Goal: Transaction & Acquisition: Purchase product/service

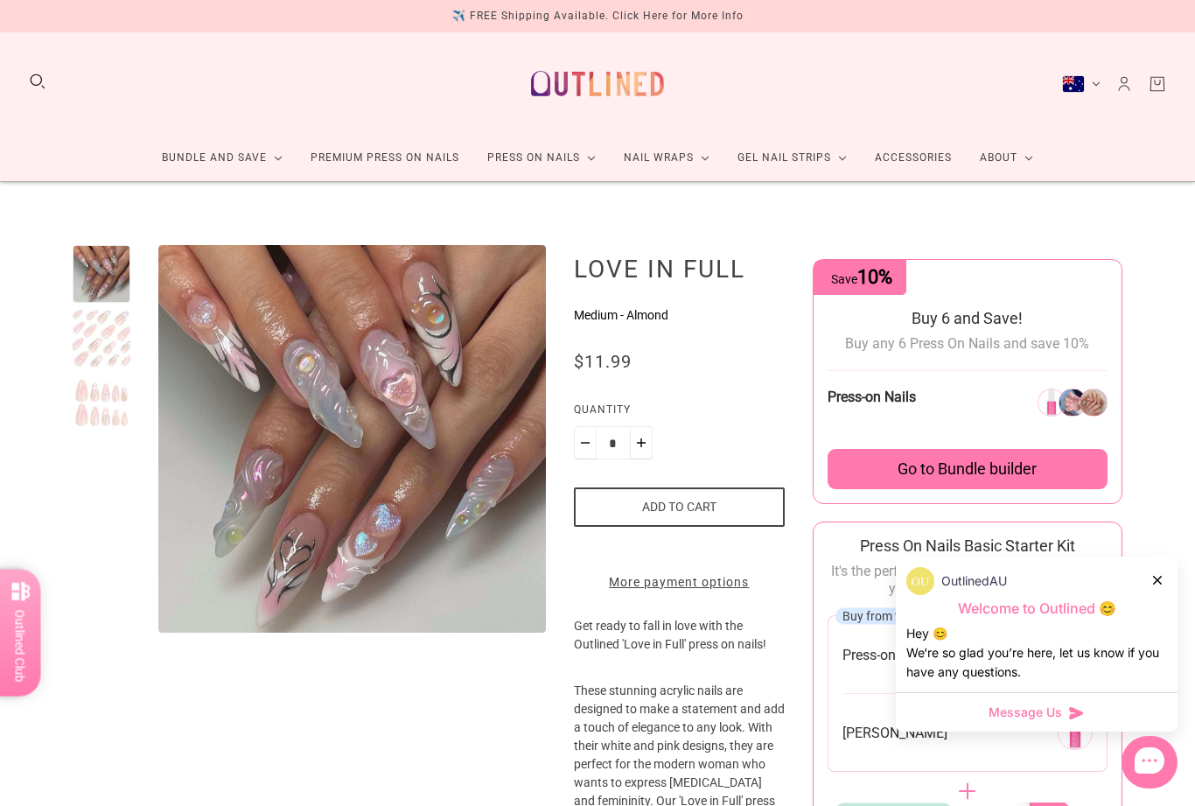
click at [354, 164] on link "Premium Press On Nails" at bounding box center [385, 158] width 177 height 46
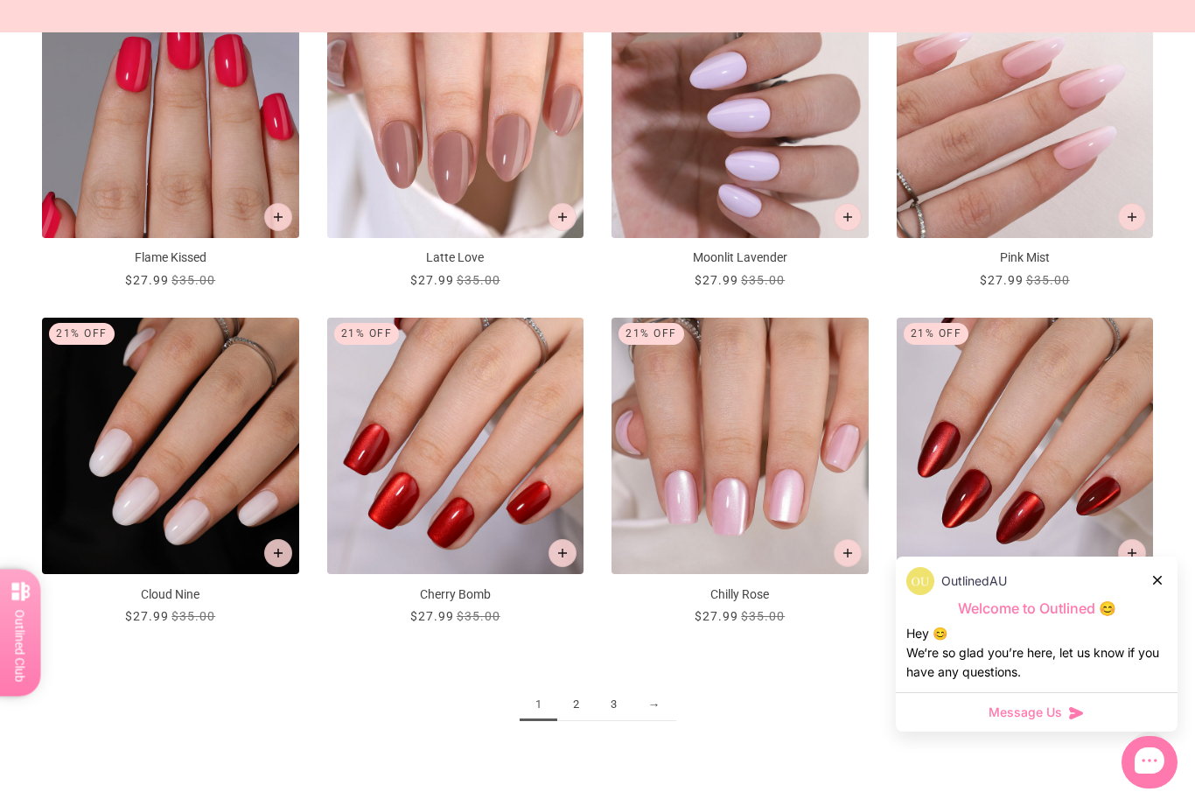
scroll to position [1723, 0]
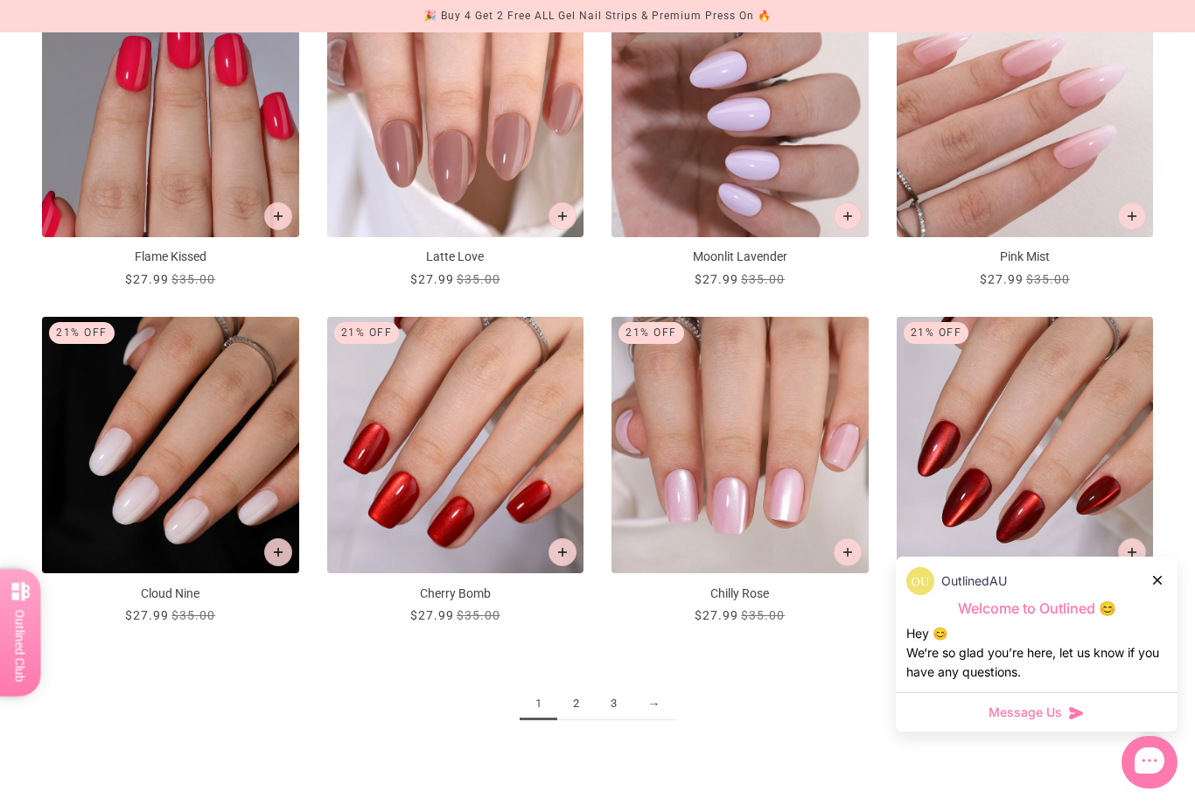
click at [585, 705] on link "2" at bounding box center [576, 704] width 38 height 32
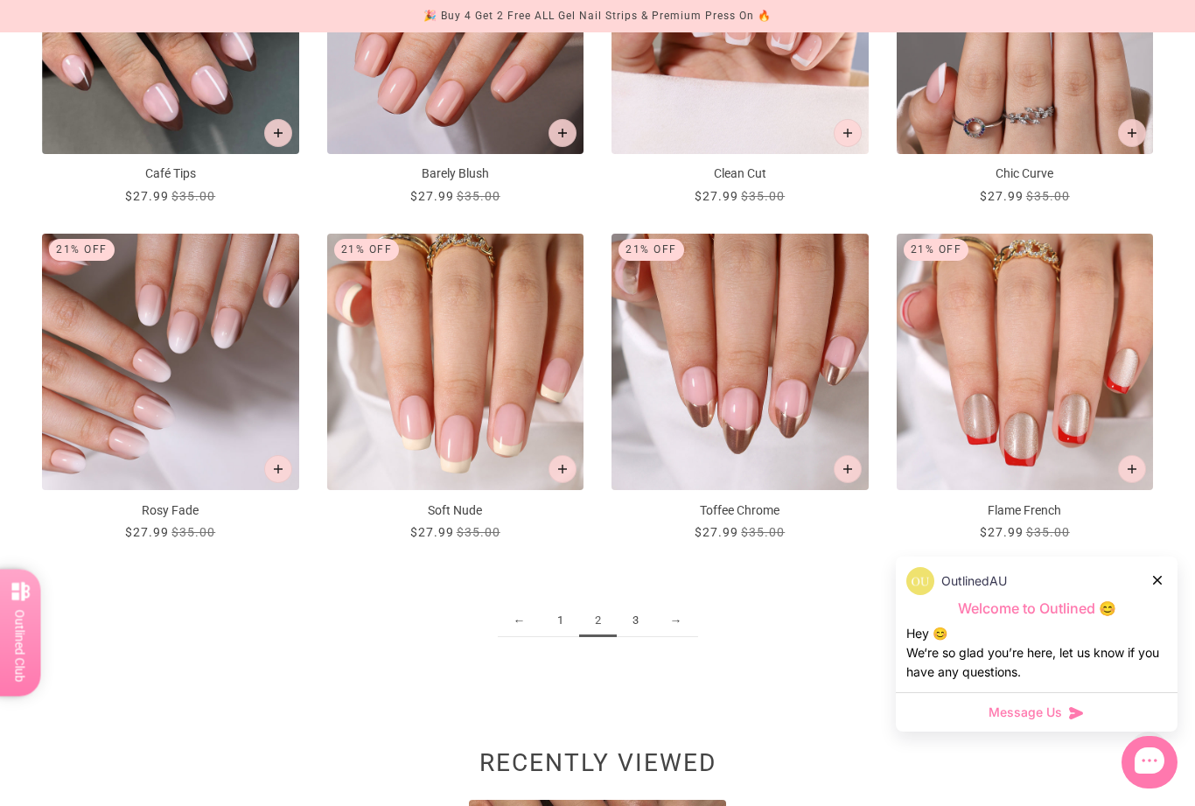
scroll to position [1810, 0]
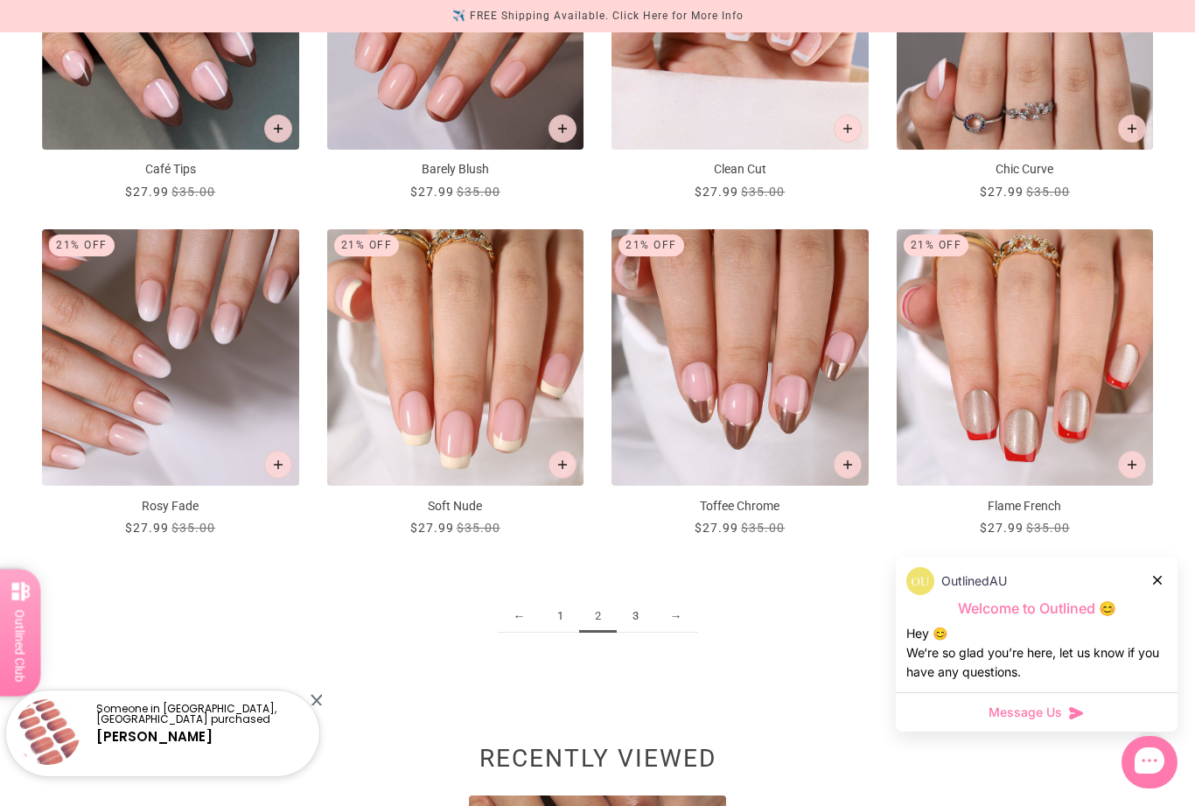
click at [644, 624] on link "3" at bounding box center [636, 616] width 38 height 32
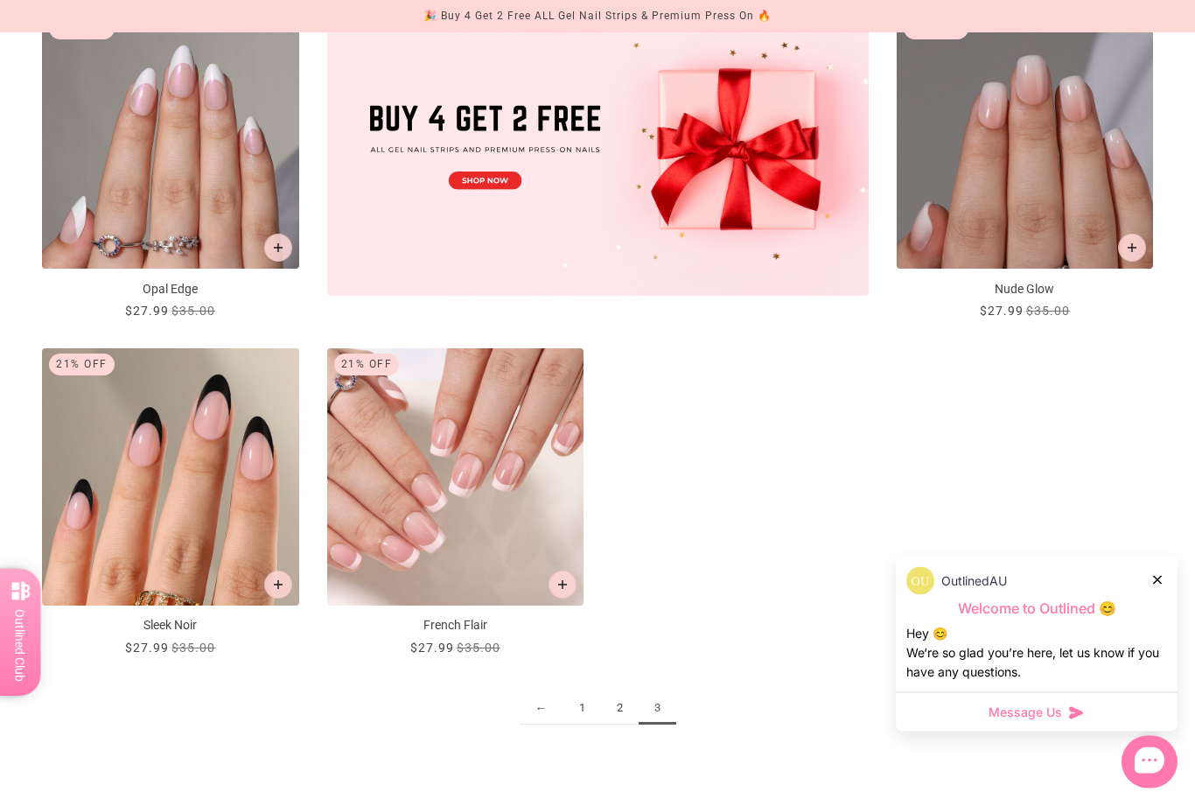
scroll to position [682, 0]
click at [147, 631] on p "Sleek Noir" at bounding box center [170, 625] width 257 height 18
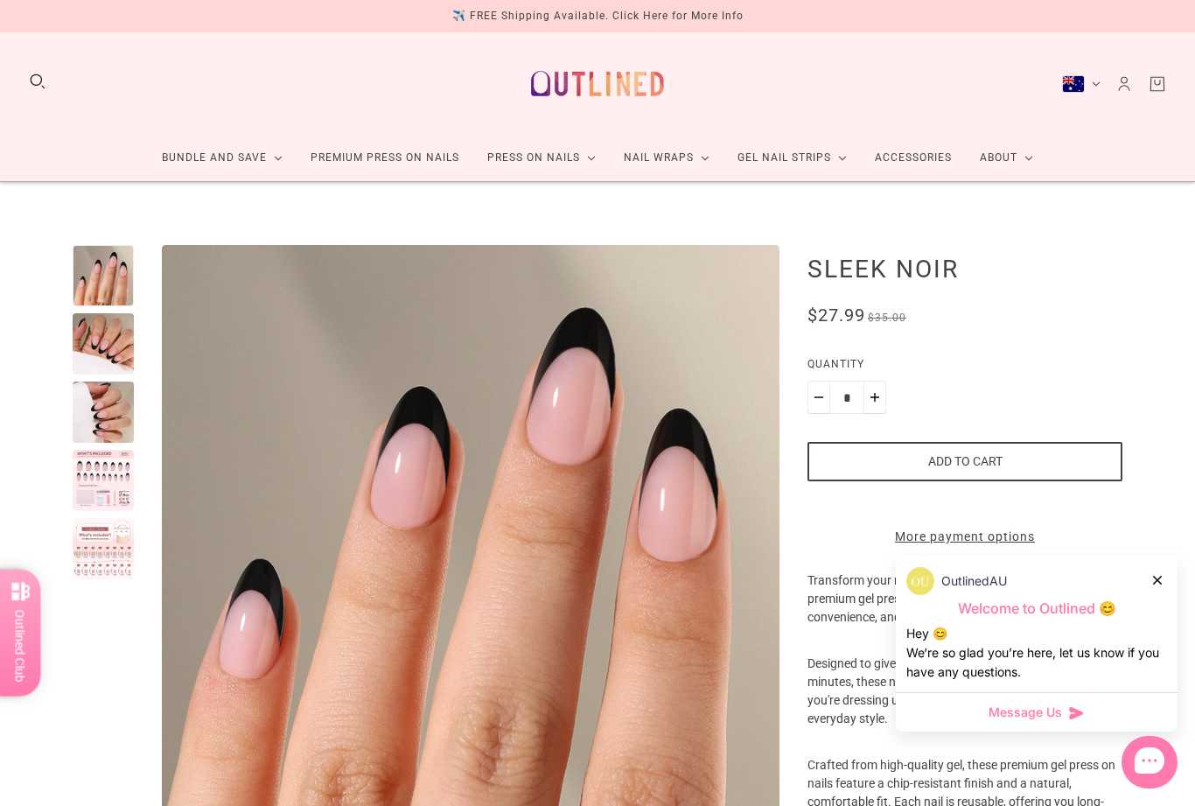
click at [97, 349] on div at bounding box center [103, 343] width 61 height 61
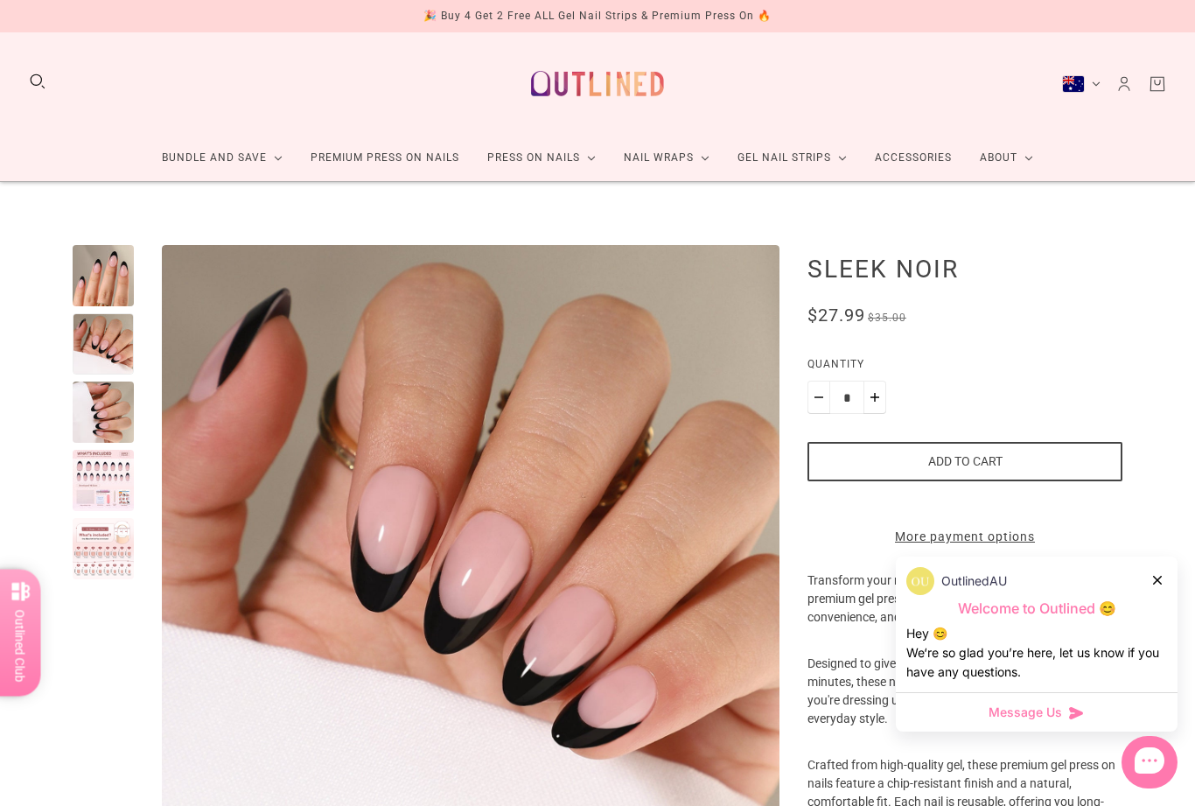
click at [102, 414] on div at bounding box center [103, 412] width 61 height 61
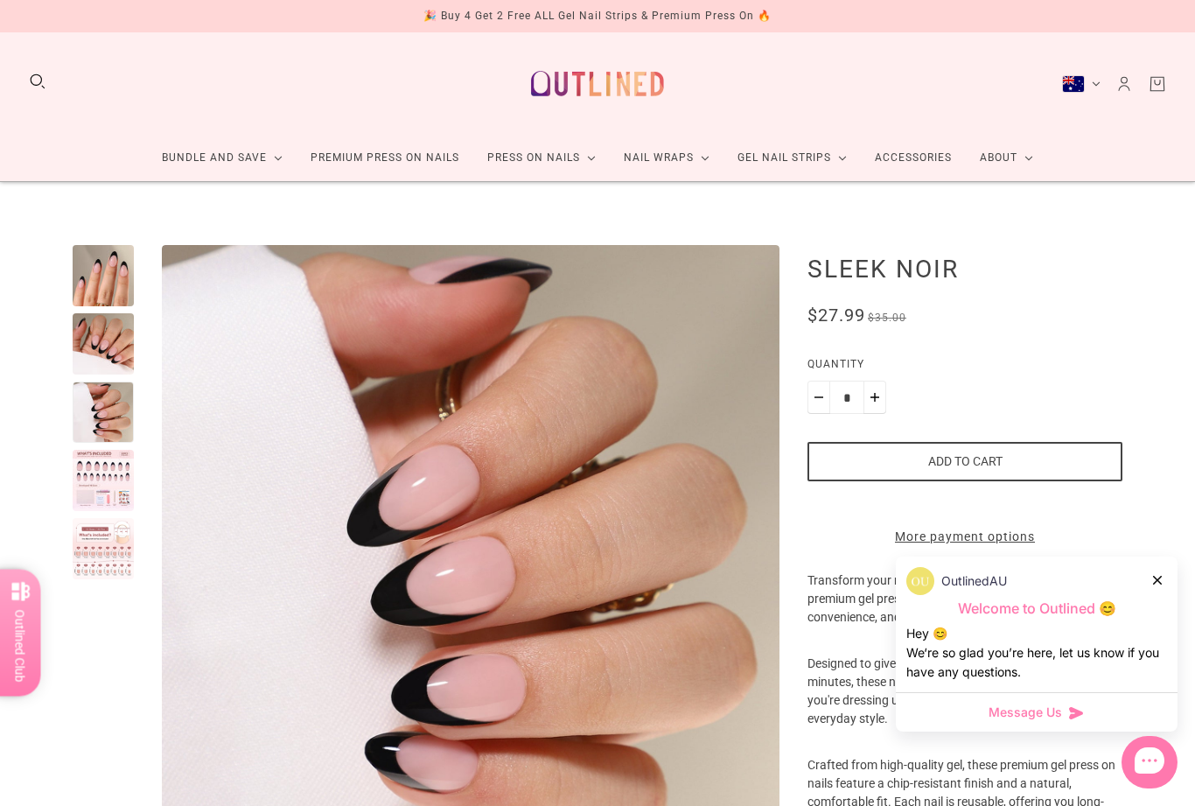
click at [104, 489] on div at bounding box center [103, 480] width 61 height 61
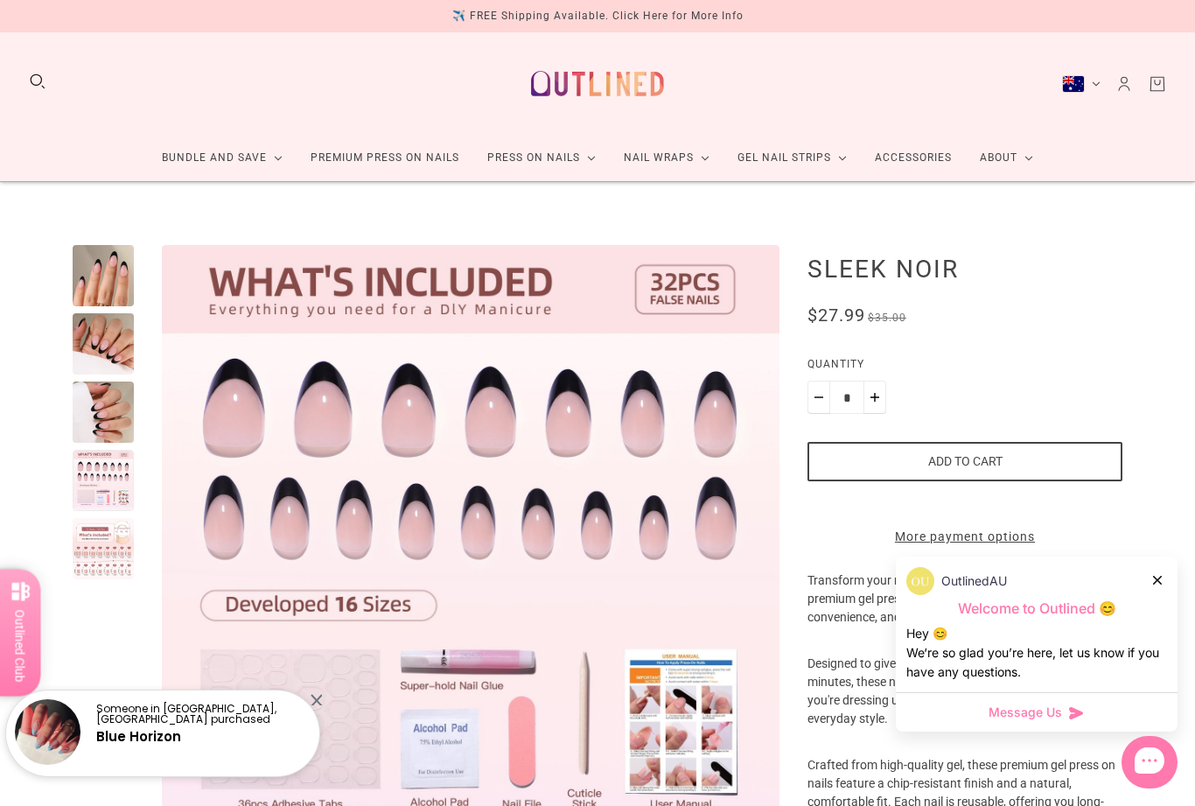
click at [1159, 582] on icon at bounding box center [1157, 580] width 9 height 9
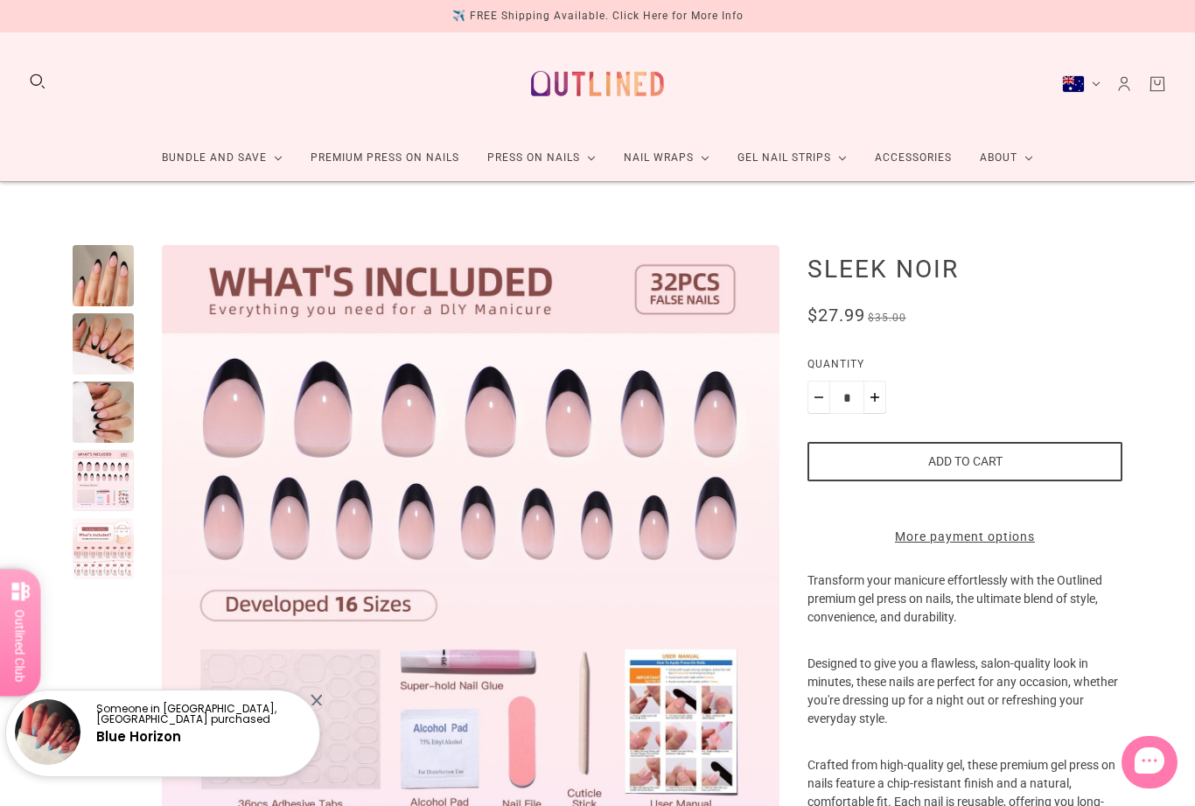
click at [983, 474] on button "Add to cart" at bounding box center [965, 461] width 315 height 39
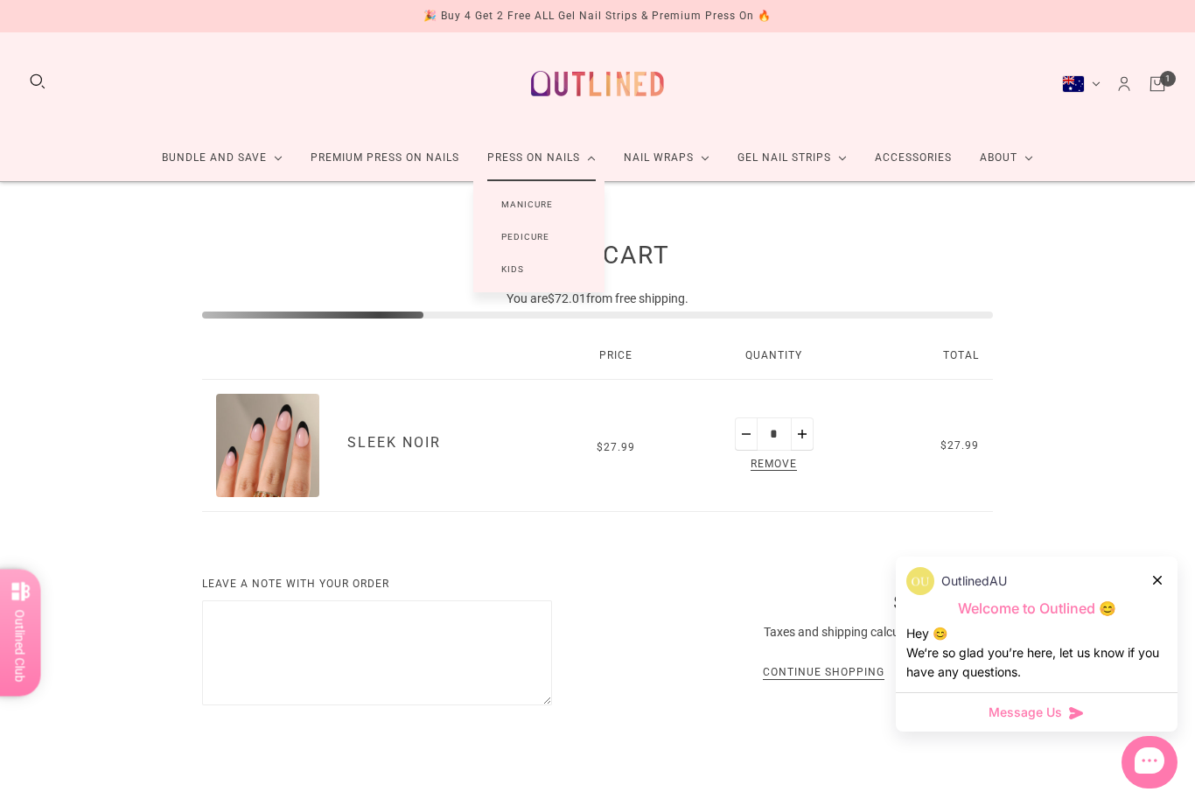
click at [537, 214] on link "Manicure" at bounding box center [527, 204] width 108 height 32
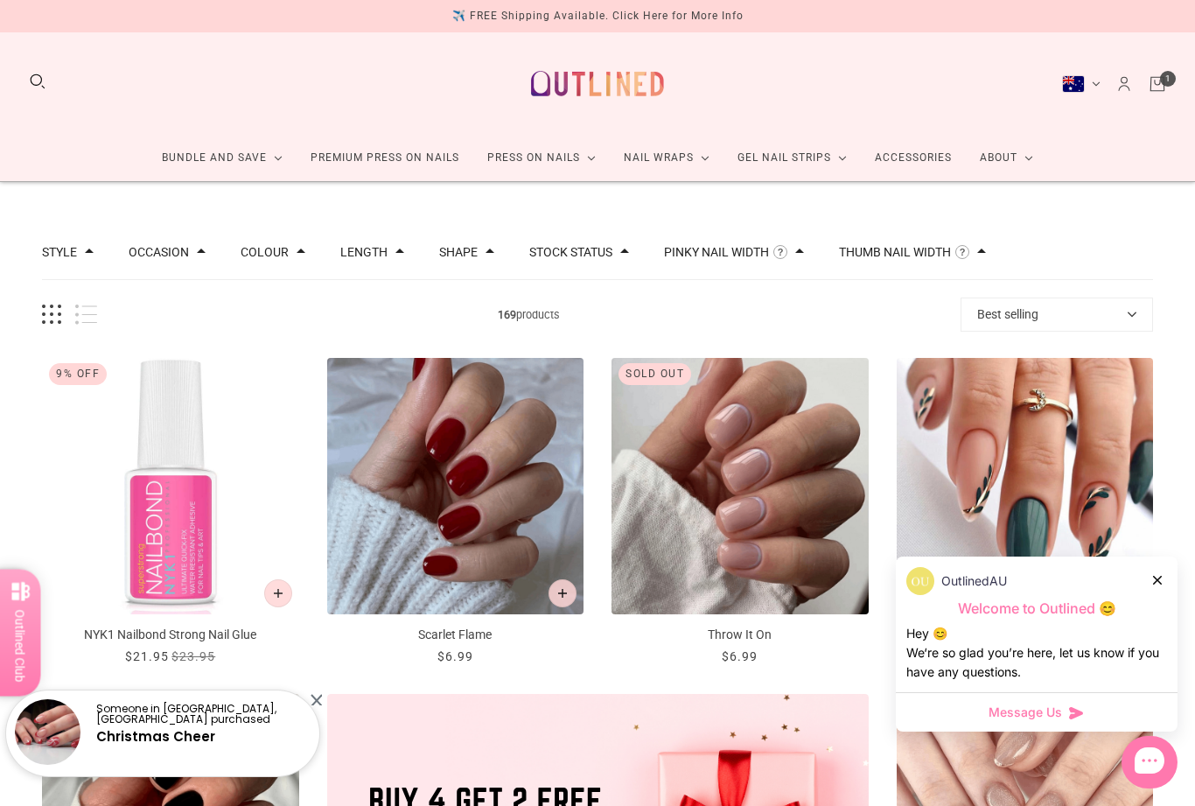
click at [140, 585] on img "NYK1 Nailbond Strong Nail Glue" at bounding box center [170, 486] width 257 height 257
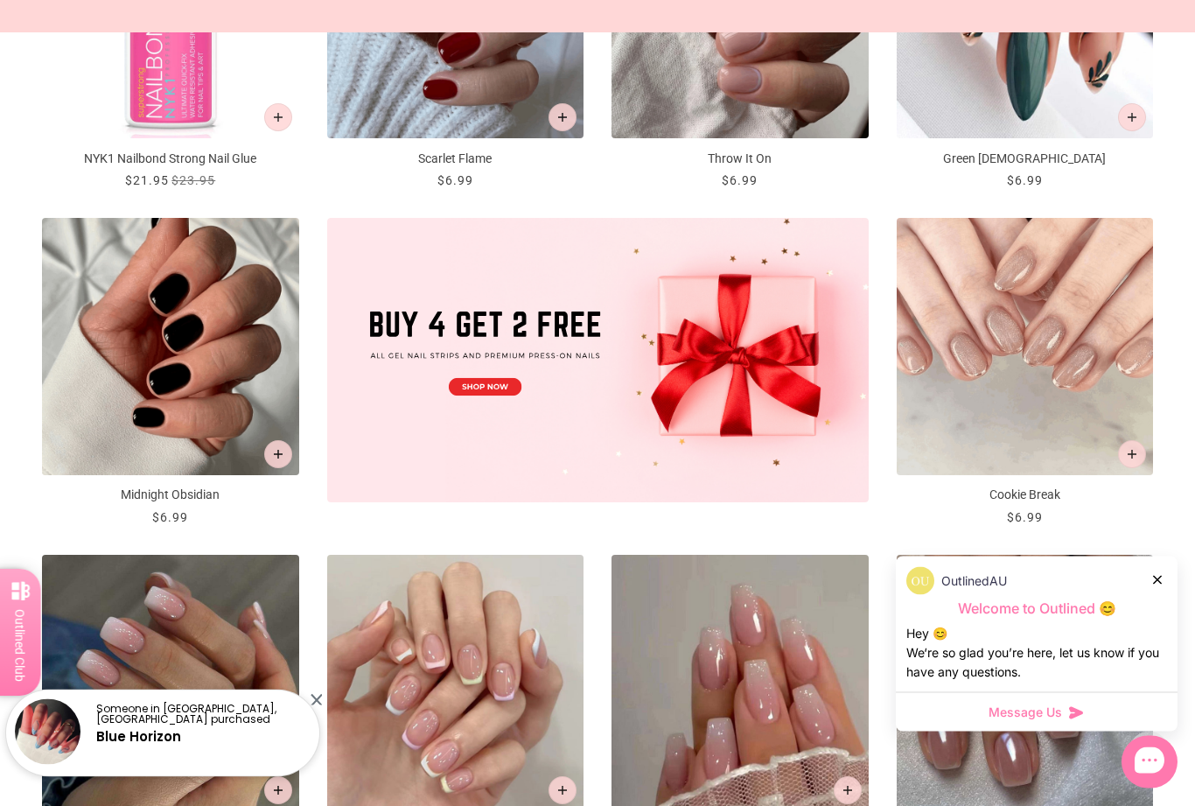
scroll to position [478, 0]
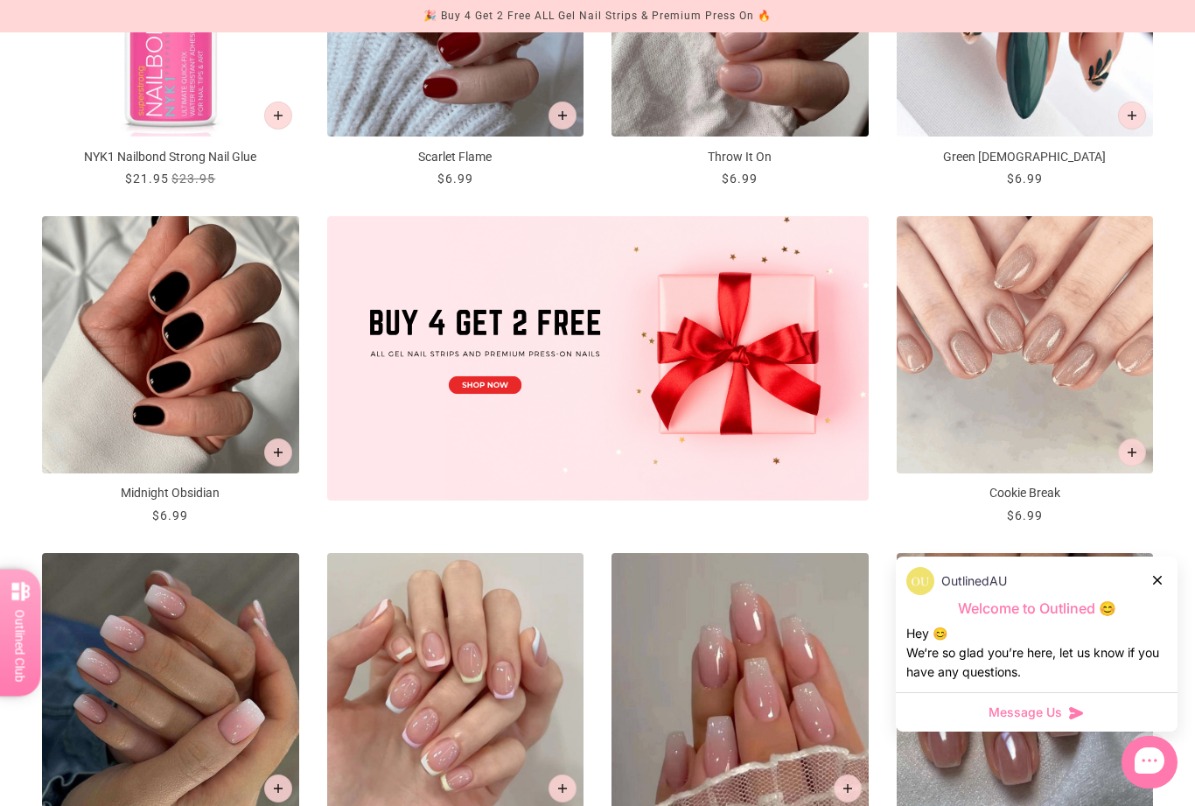
click at [1045, 497] on p "Cookie Break" at bounding box center [1025, 493] width 257 height 18
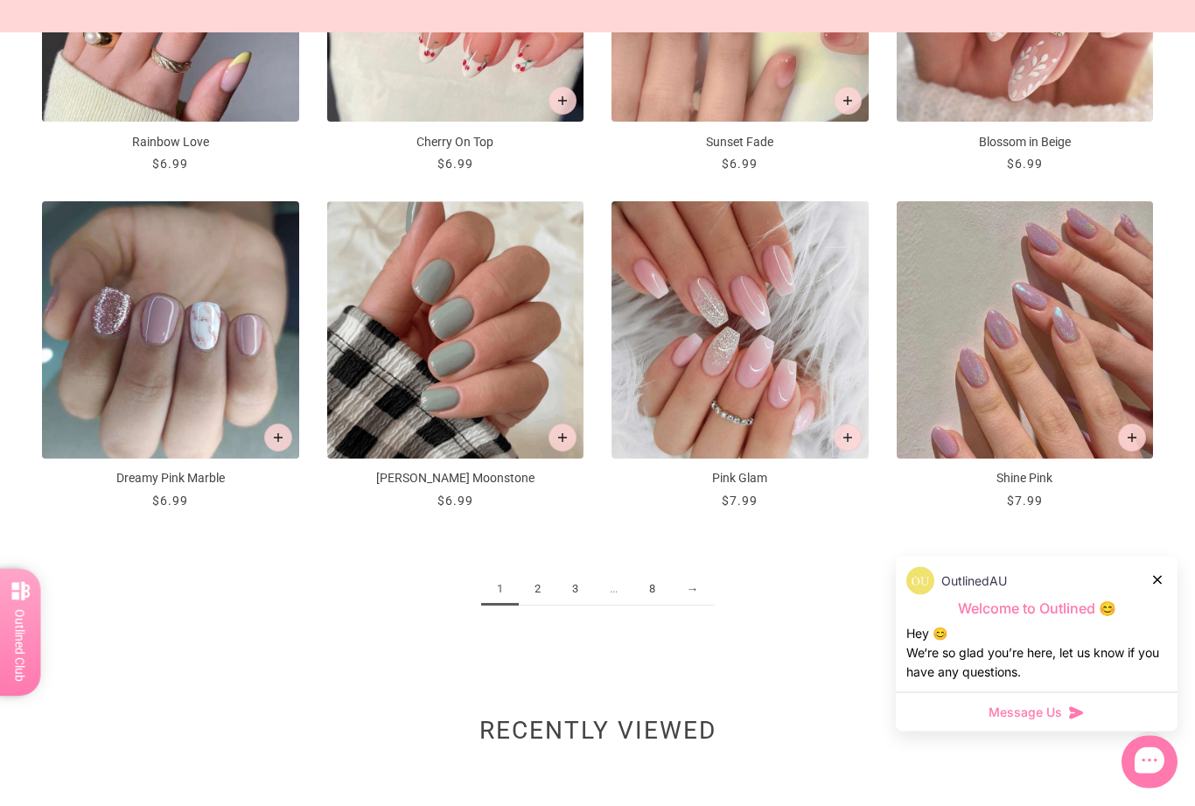
scroll to position [1838, 0]
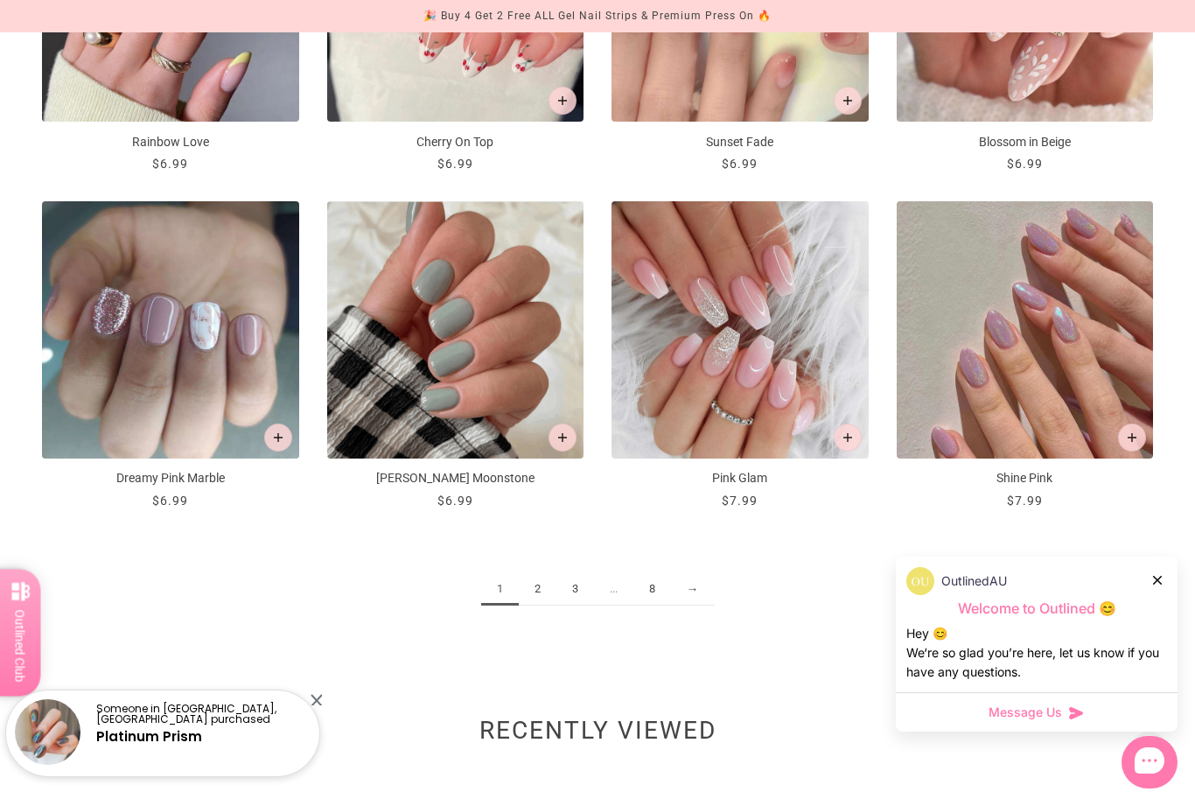
click at [536, 591] on link "2" at bounding box center [538, 589] width 38 height 32
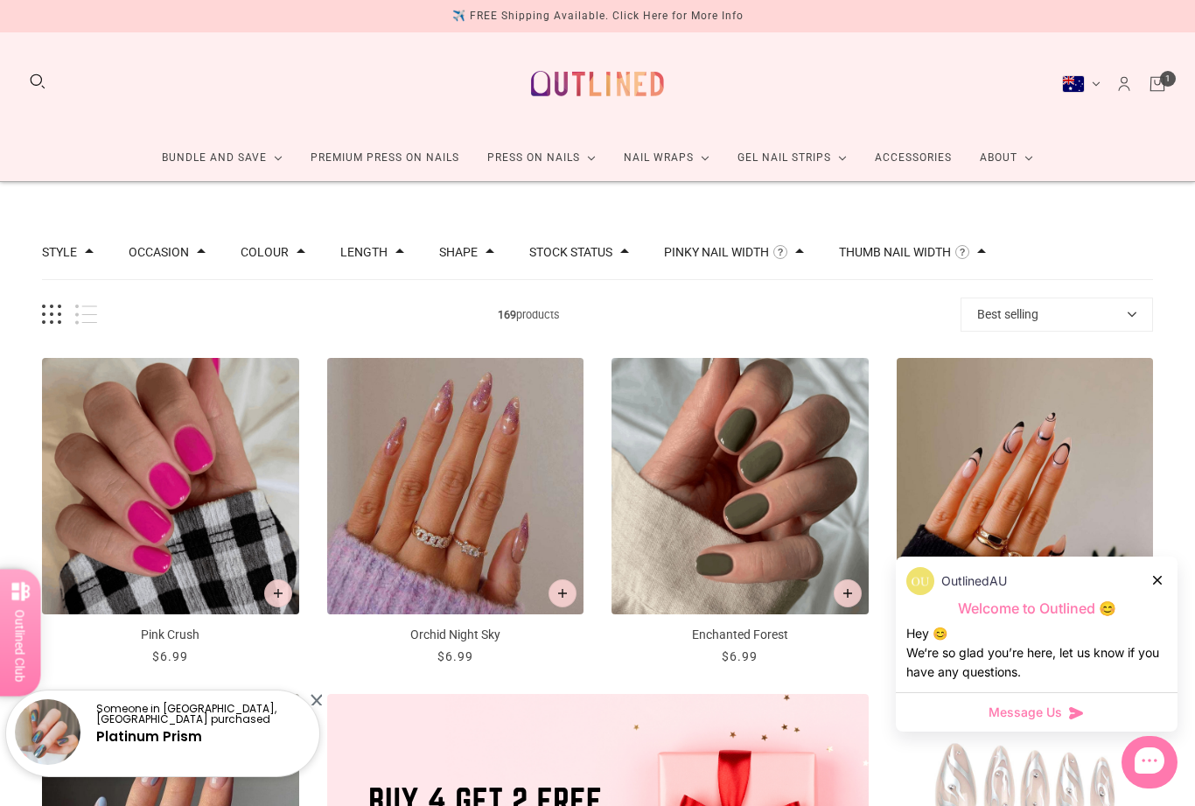
click at [322, 760] on div "Someone in Tullamarine, Australia purchased Platinum Prism" at bounding box center [163, 734] width 320 height 88
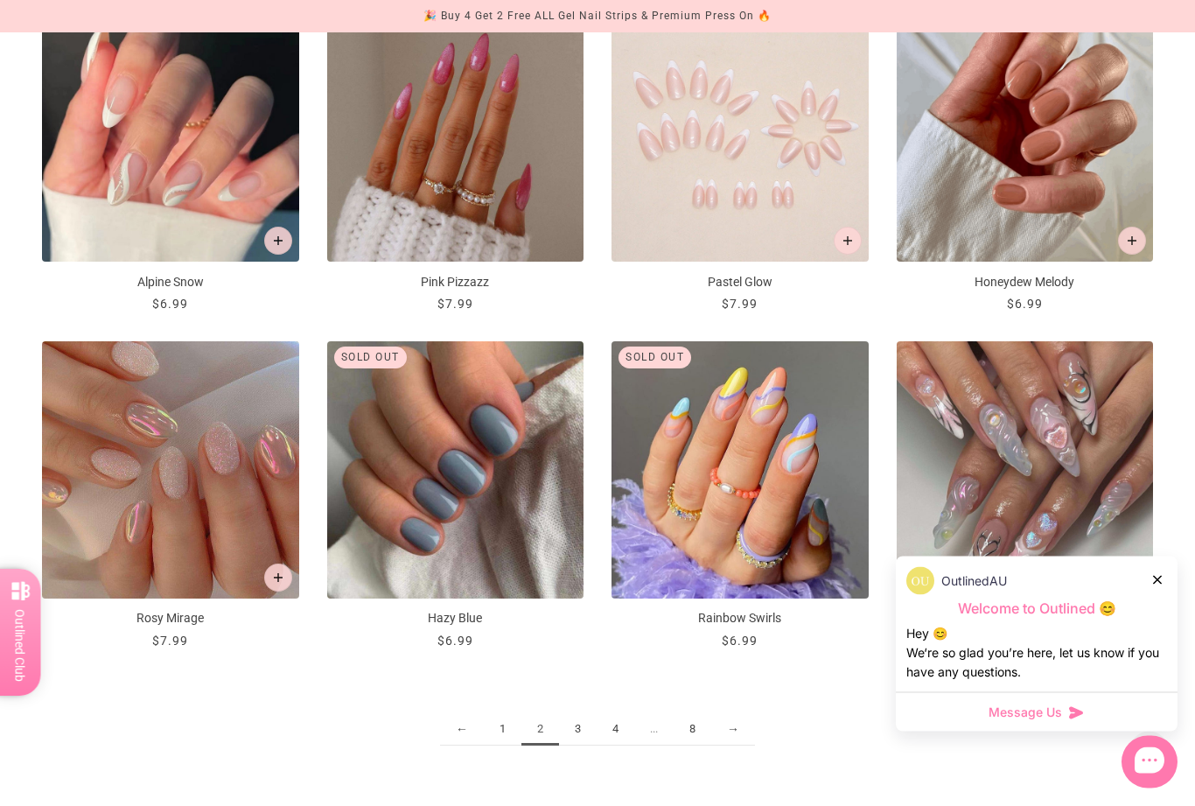
scroll to position [1699, 0]
click at [585, 721] on link "3" at bounding box center [578, 728] width 38 height 32
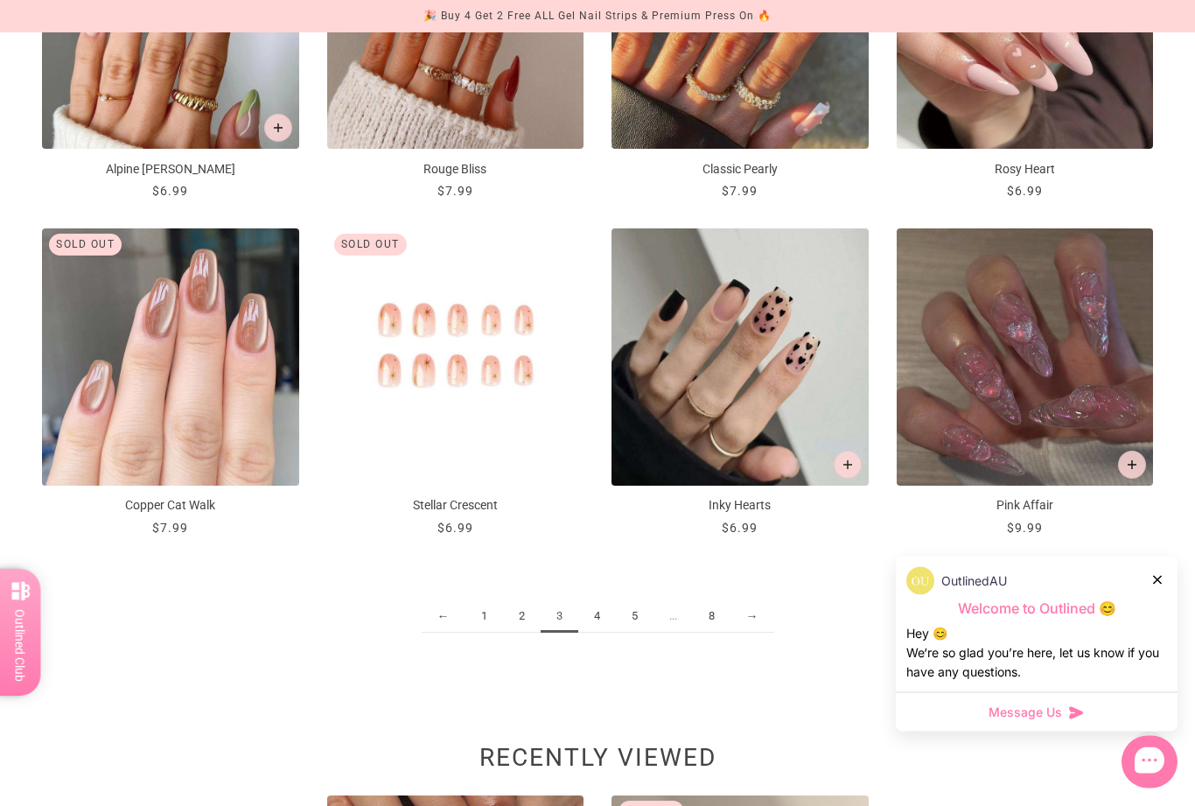
scroll to position [1812, 0]
click at [606, 606] on link "4" at bounding box center [597, 615] width 38 height 32
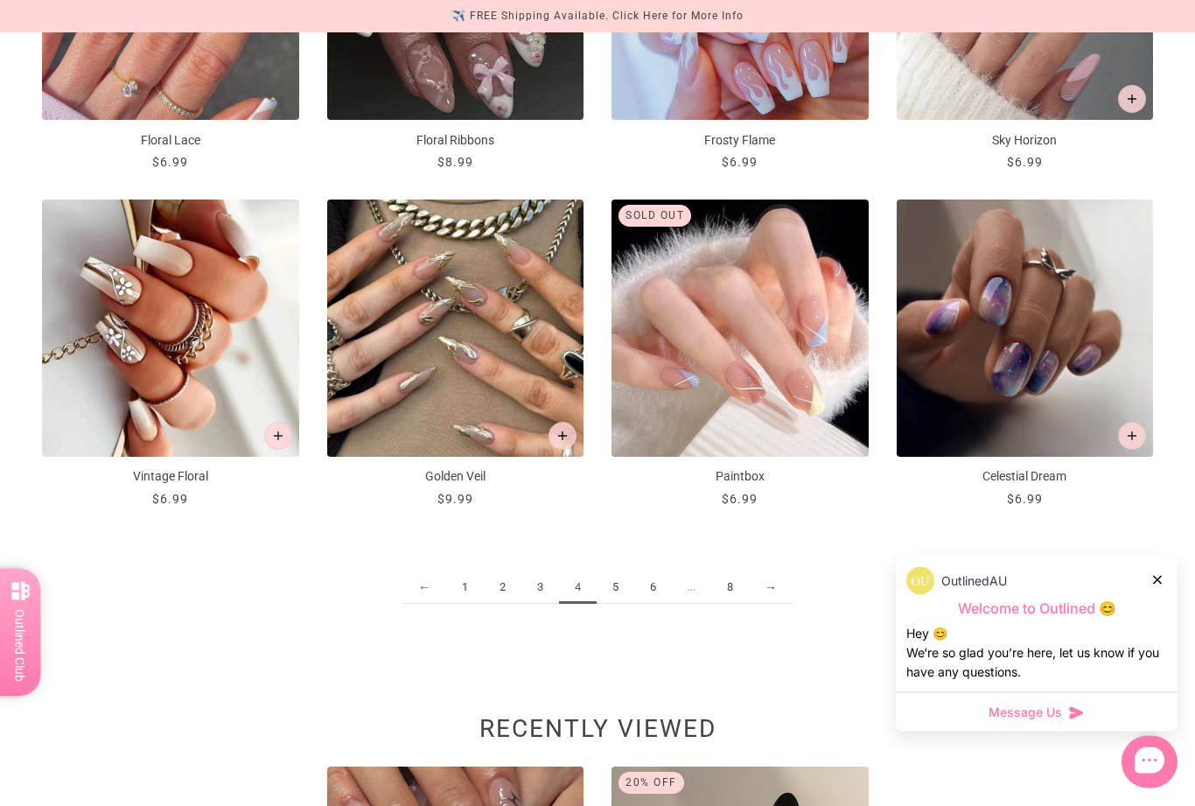
scroll to position [1840, 0]
click at [619, 585] on link "5" at bounding box center [616, 587] width 38 height 32
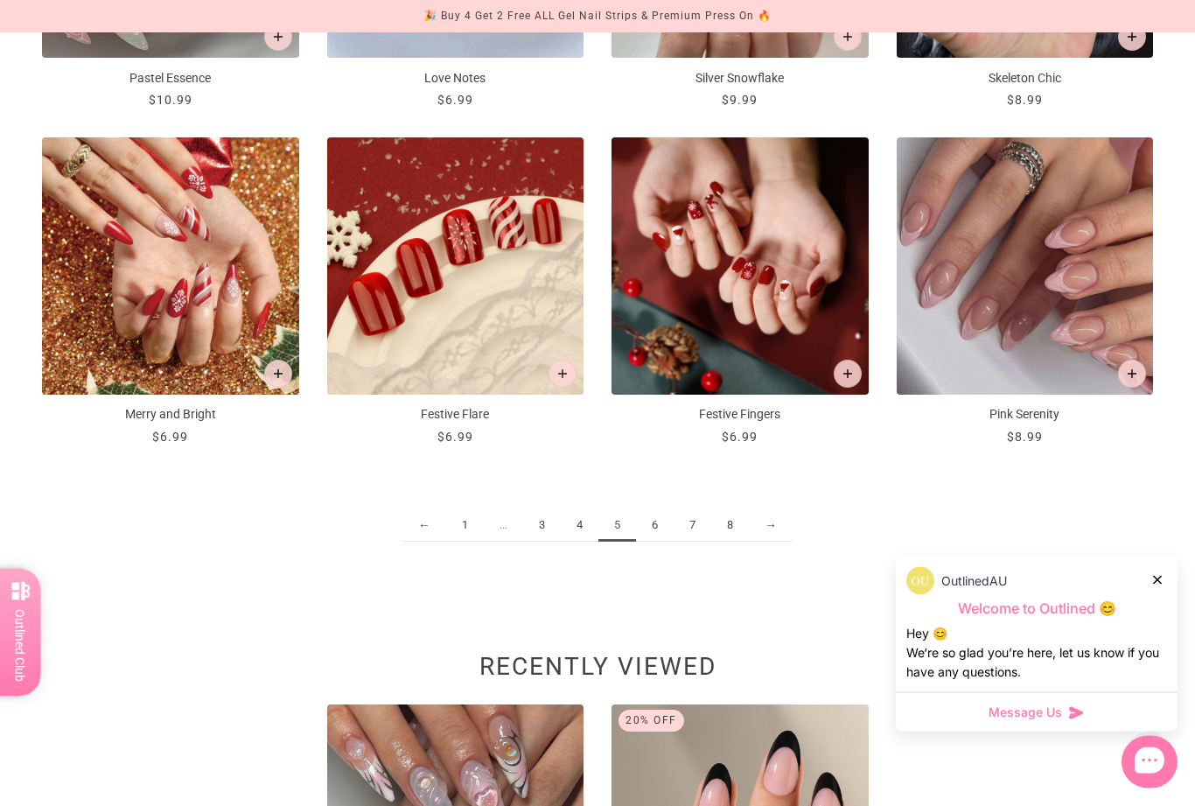
scroll to position [1903, 0]
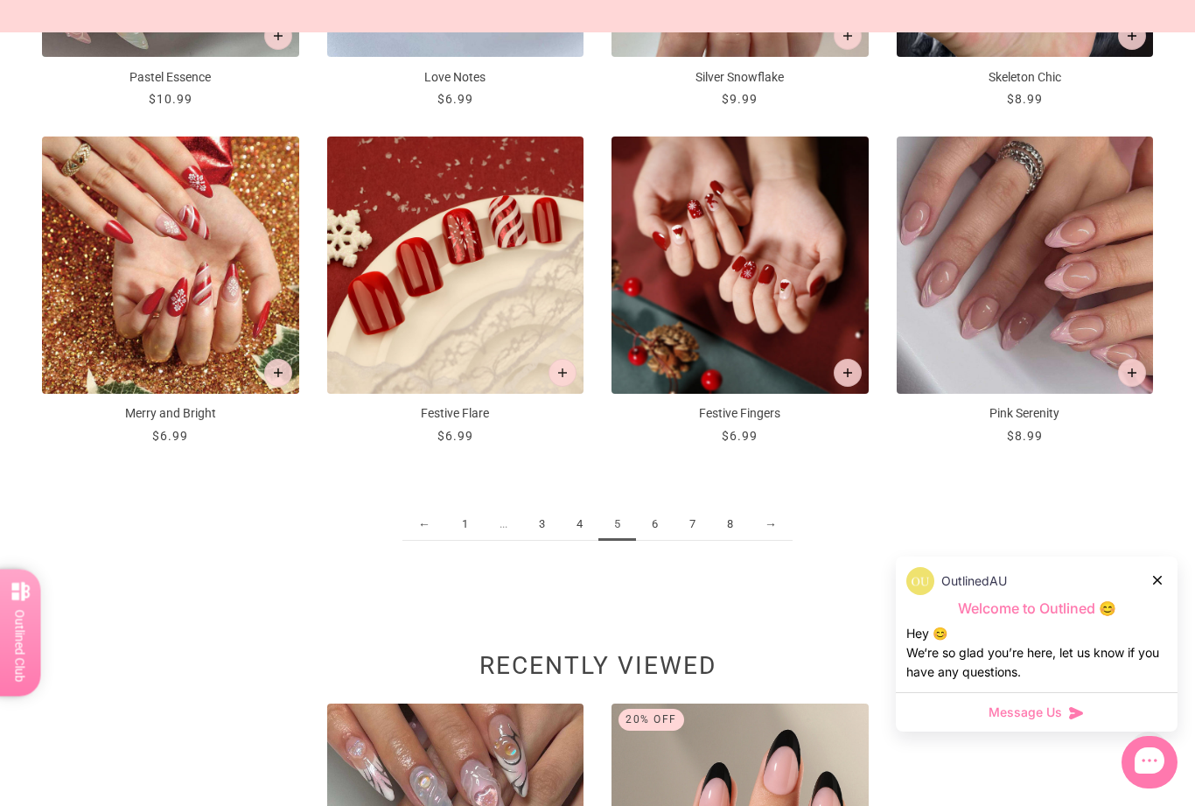
click at [662, 515] on link "6" at bounding box center [655, 524] width 38 height 32
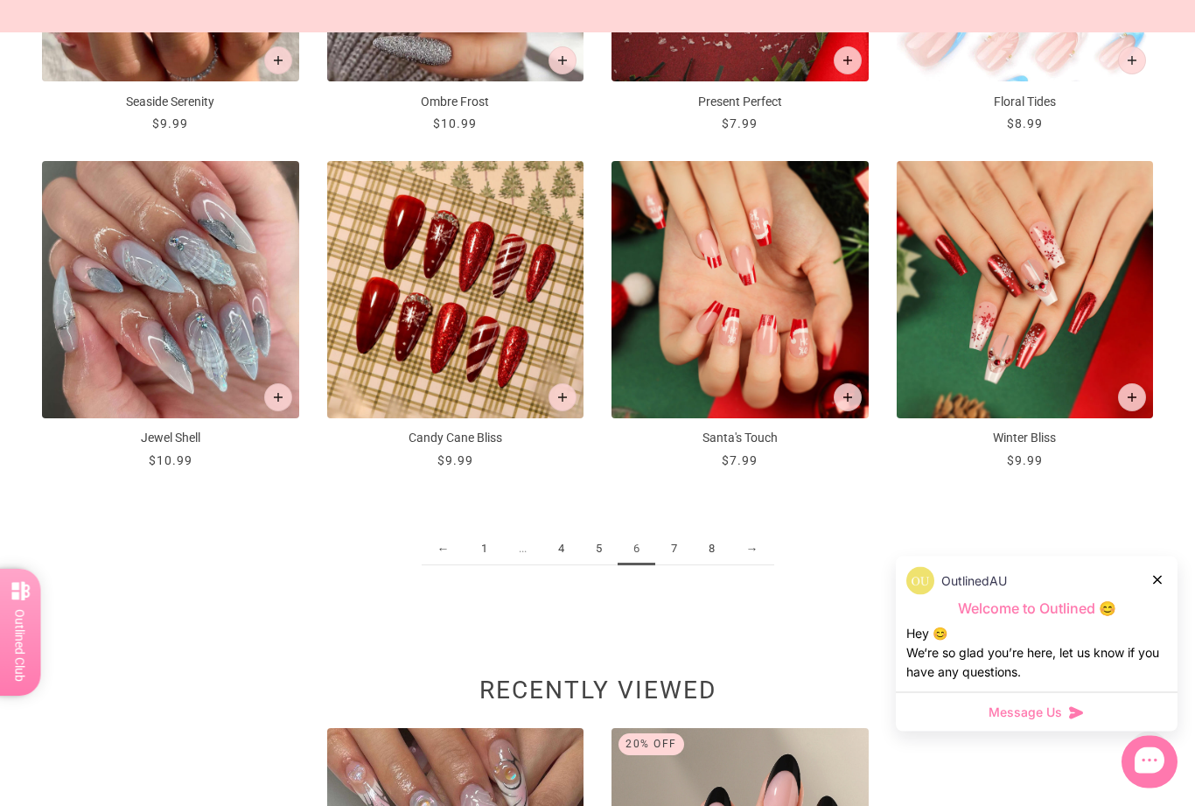
scroll to position [1880, 0]
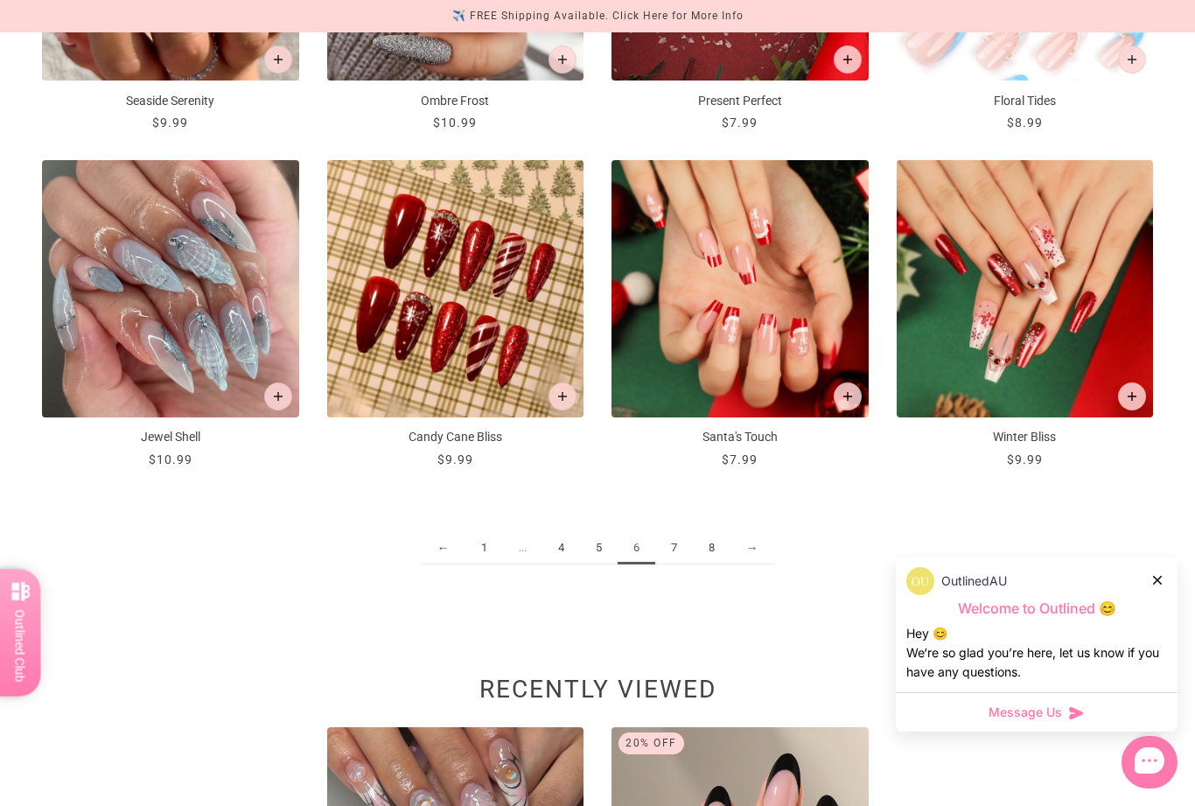
click at [682, 543] on link "7" at bounding box center [674, 548] width 38 height 32
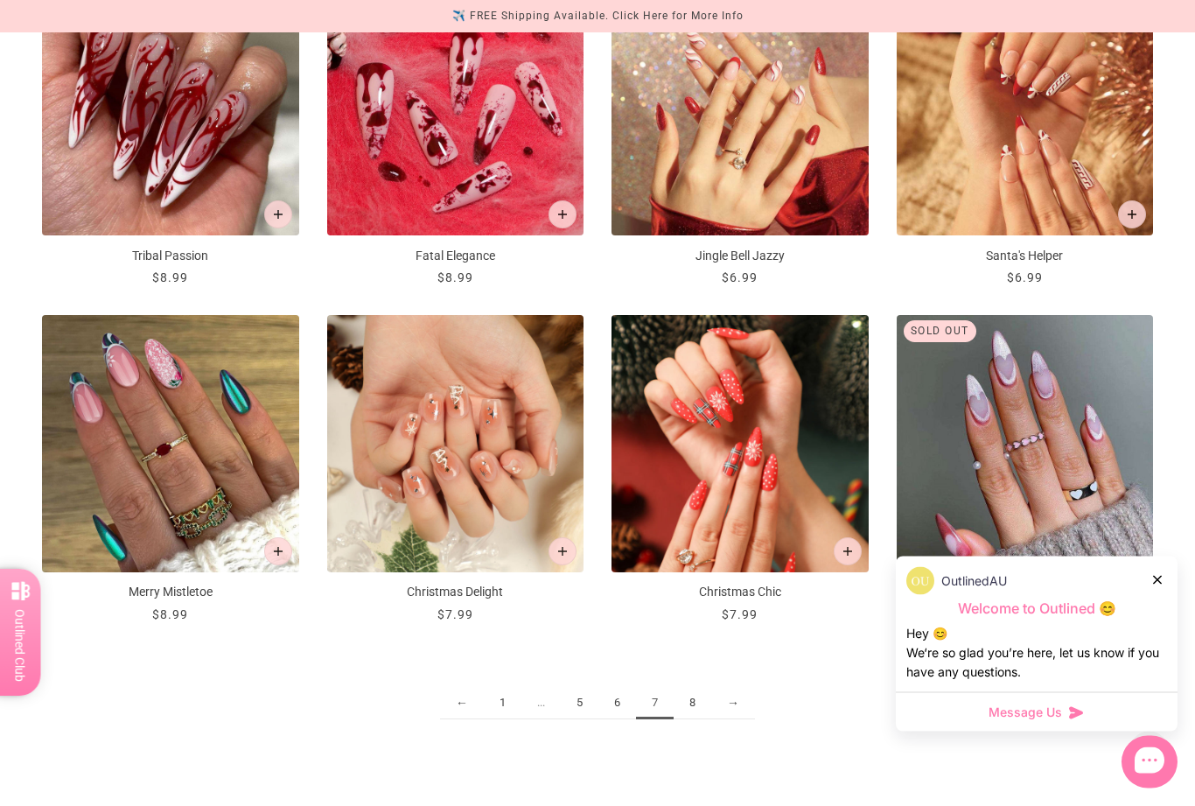
scroll to position [1725, 0]
click at [695, 712] on link "8" at bounding box center [693, 703] width 38 height 32
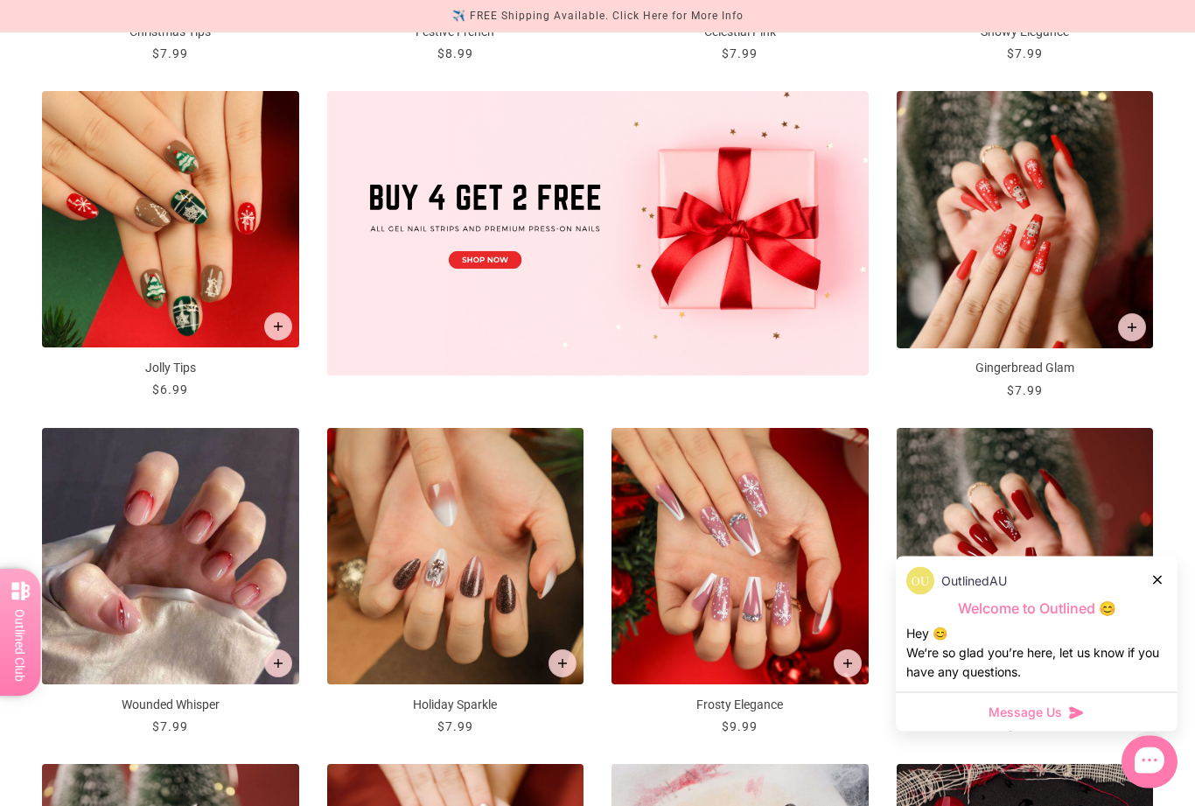
scroll to position [603, 0]
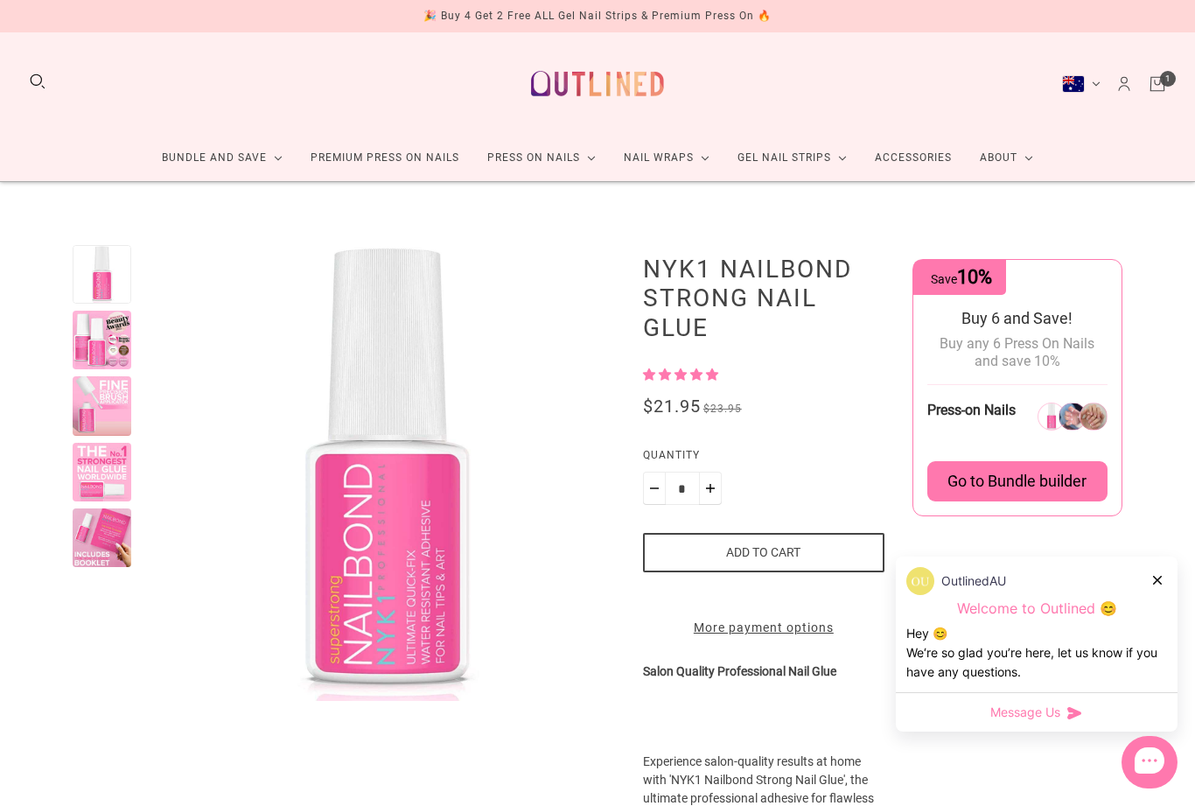
click at [95, 327] on div at bounding box center [102, 340] width 59 height 59
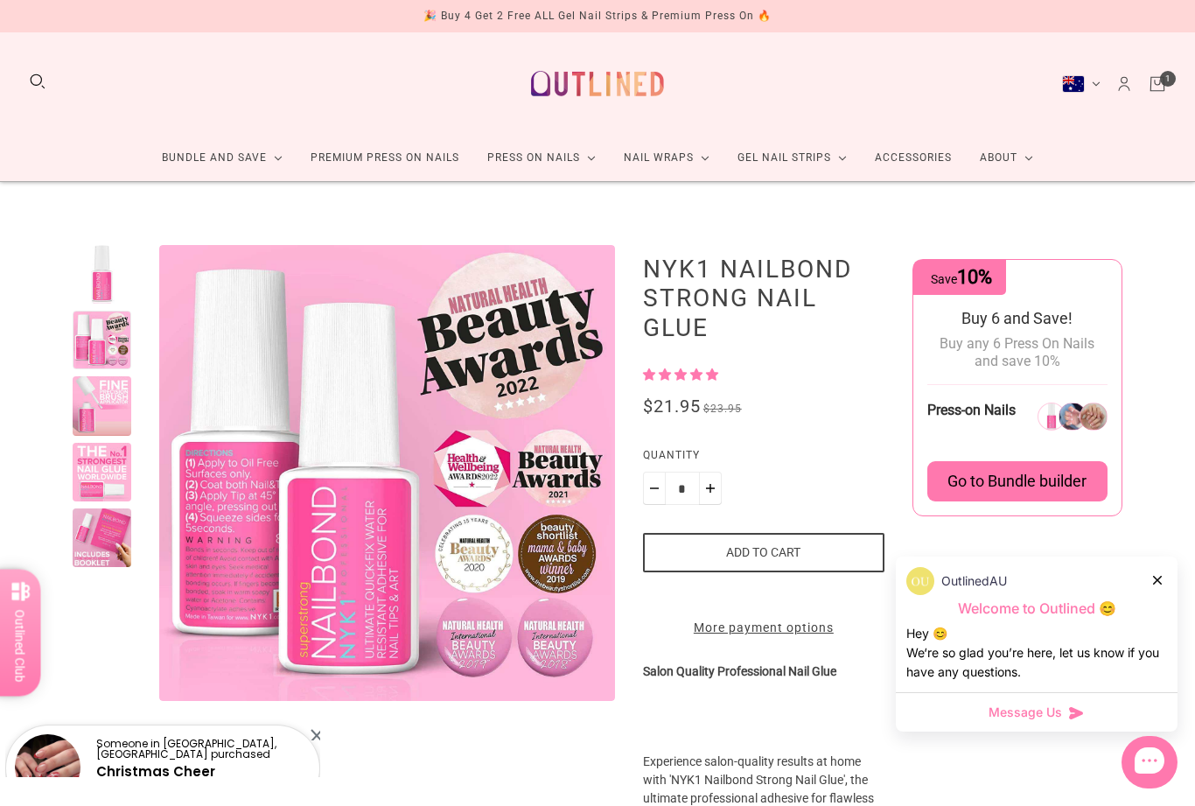
click at [819, 547] on button "Add to cart" at bounding box center [764, 552] width 242 height 39
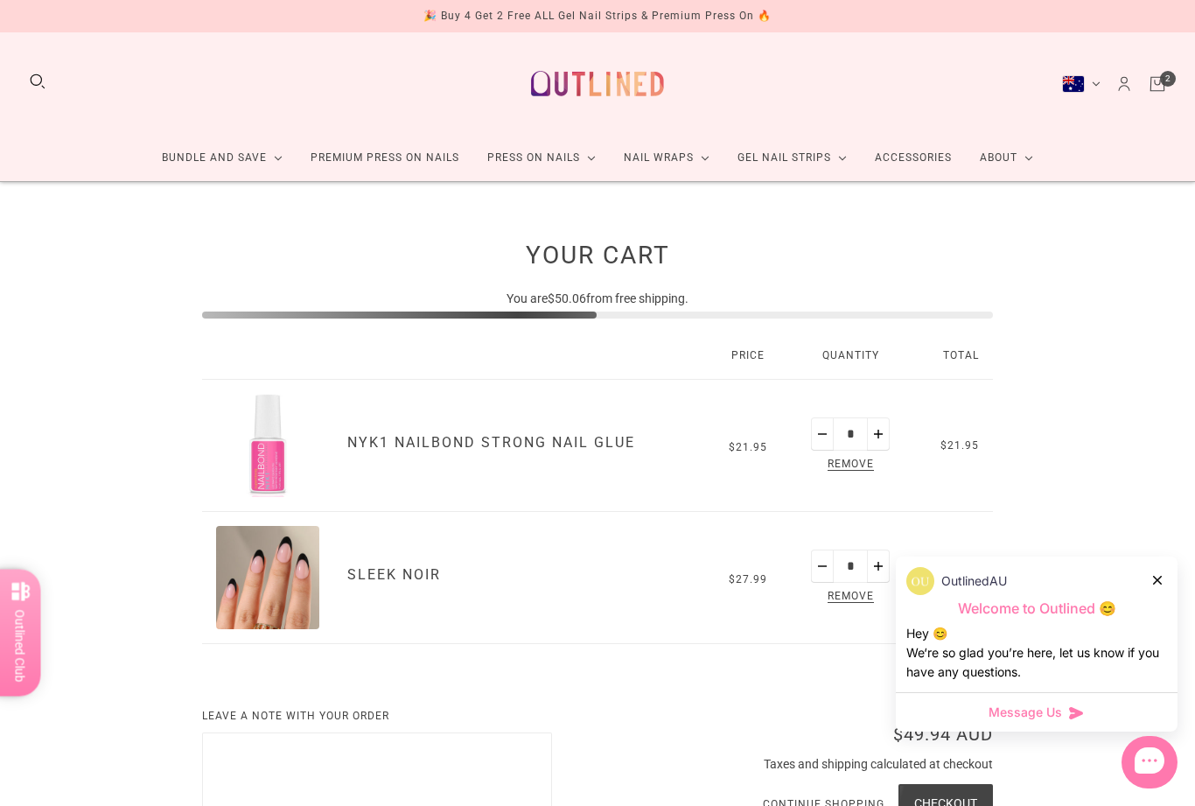
click at [1157, 577] on icon at bounding box center [1157, 580] width 9 height 9
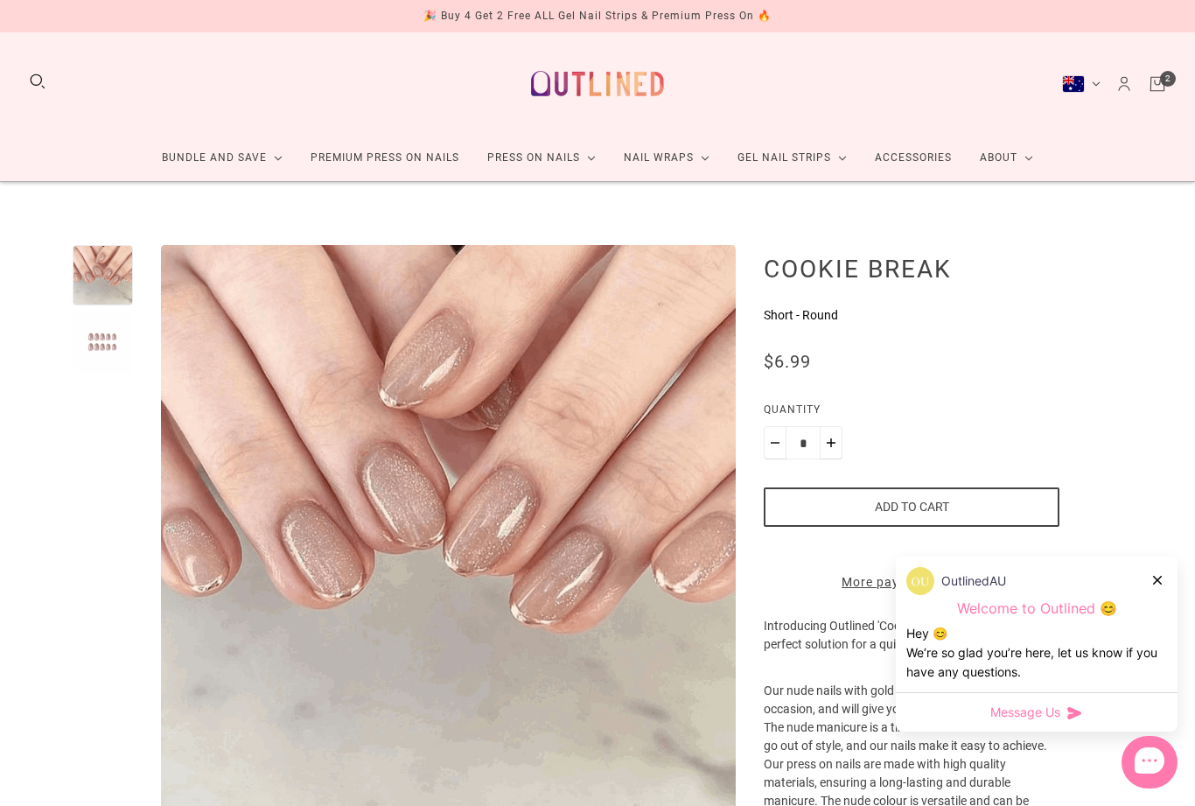
click at [977, 632] on div "Hey 😊 We‘re so glad you’re here, let us know if you have any questions." at bounding box center [1037, 653] width 261 height 58
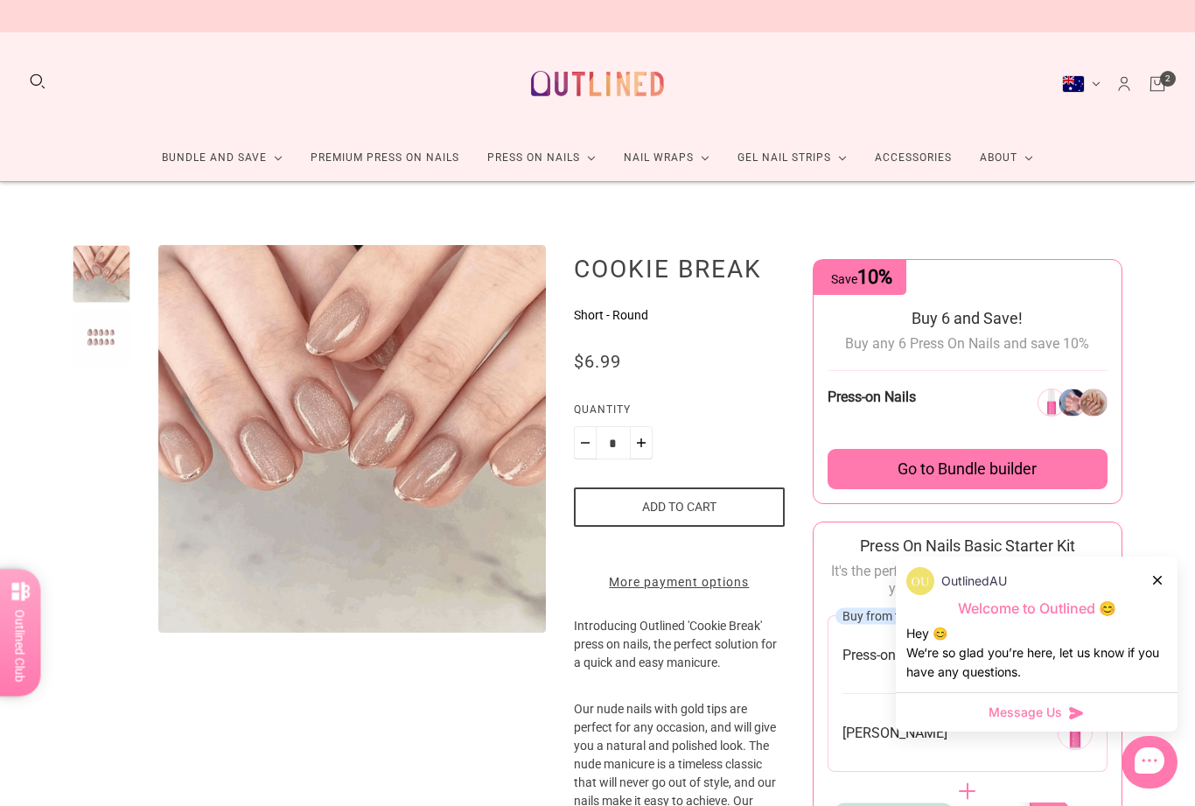
click at [1155, 585] on div at bounding box center [1158, 580] width 11 height 18
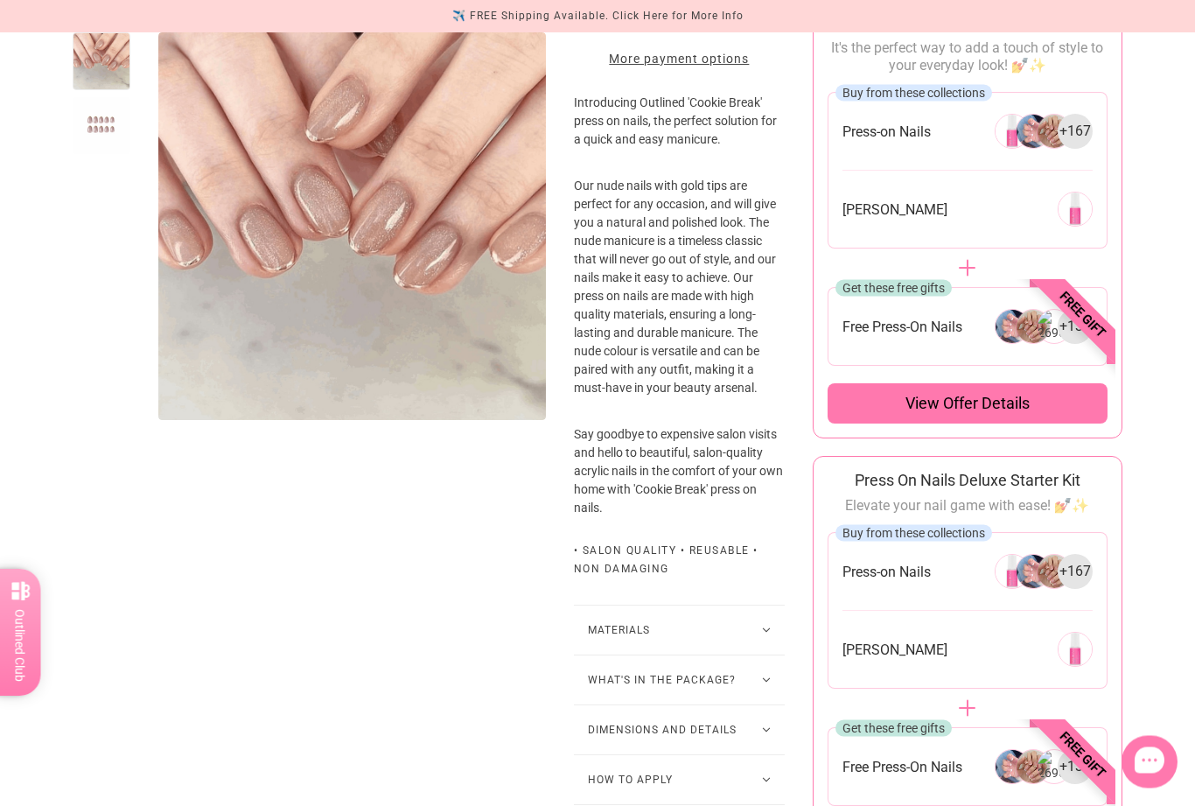
scroll to position [528, 0]
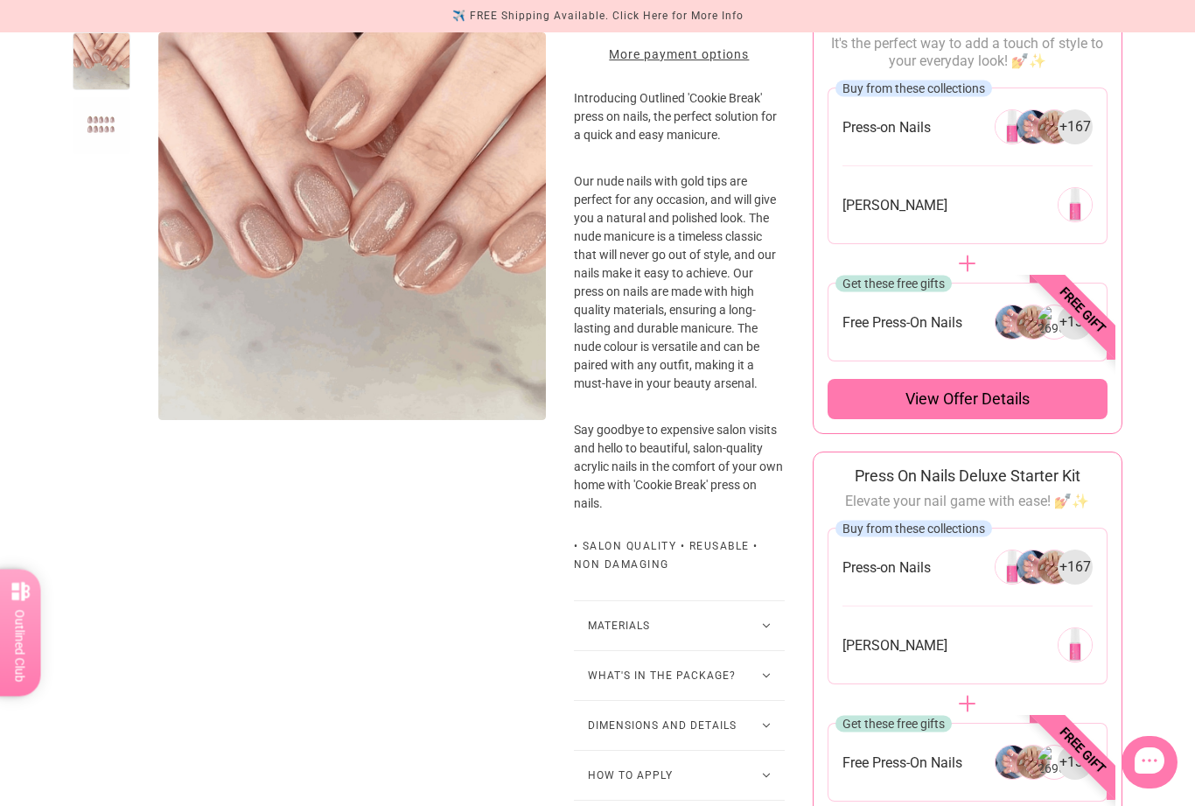
click at [762, 678] on icon at bounding box center [766, 675] width 9 height 5
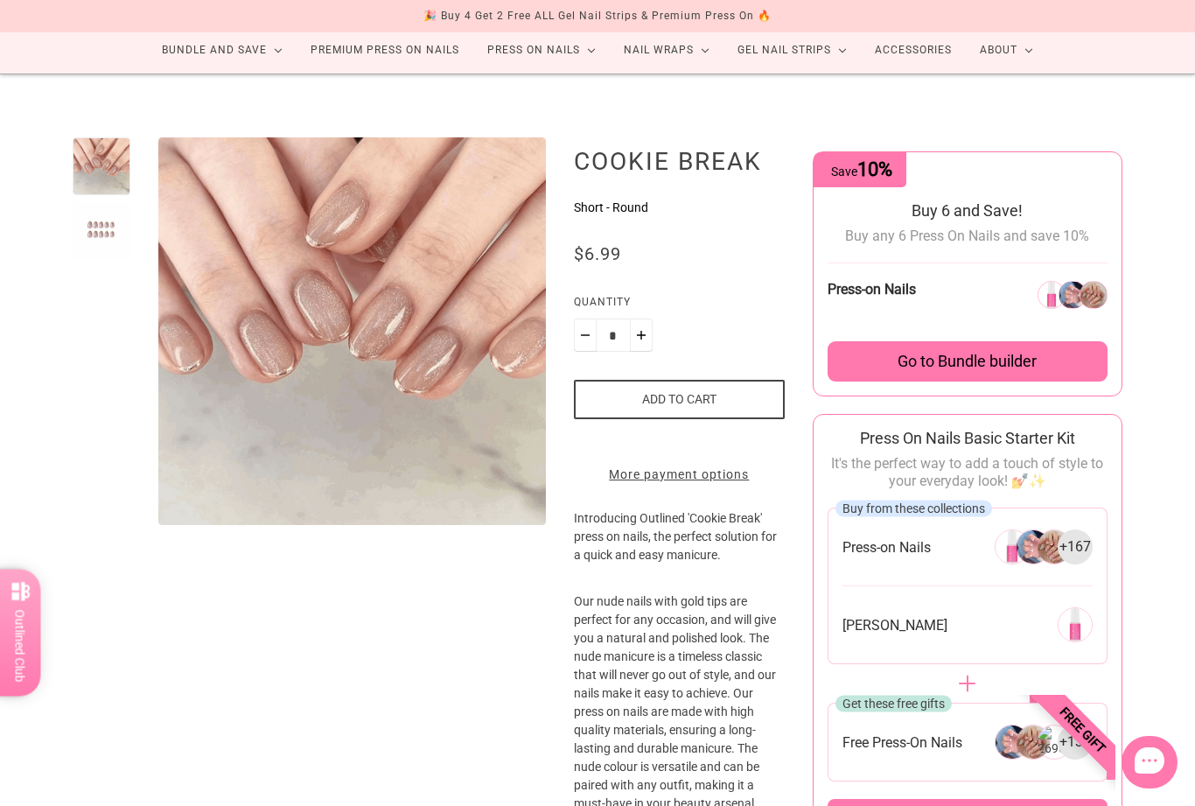
scroll to position [0, 0]
